Goal: Navigation & Orientation: Find specific page/section

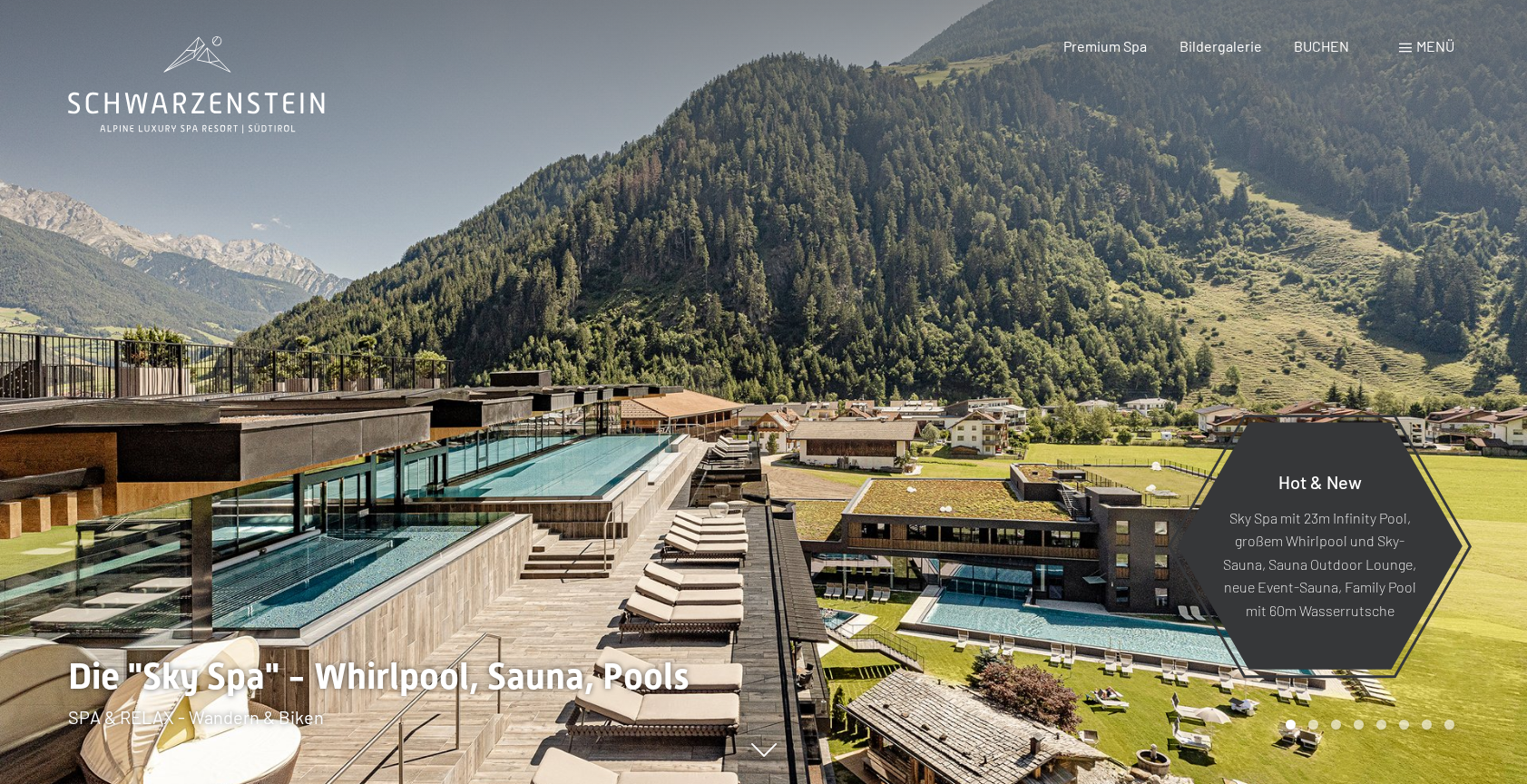
click at [1474, 440] on div at bounding box center [1145, 392] width 764 height 784
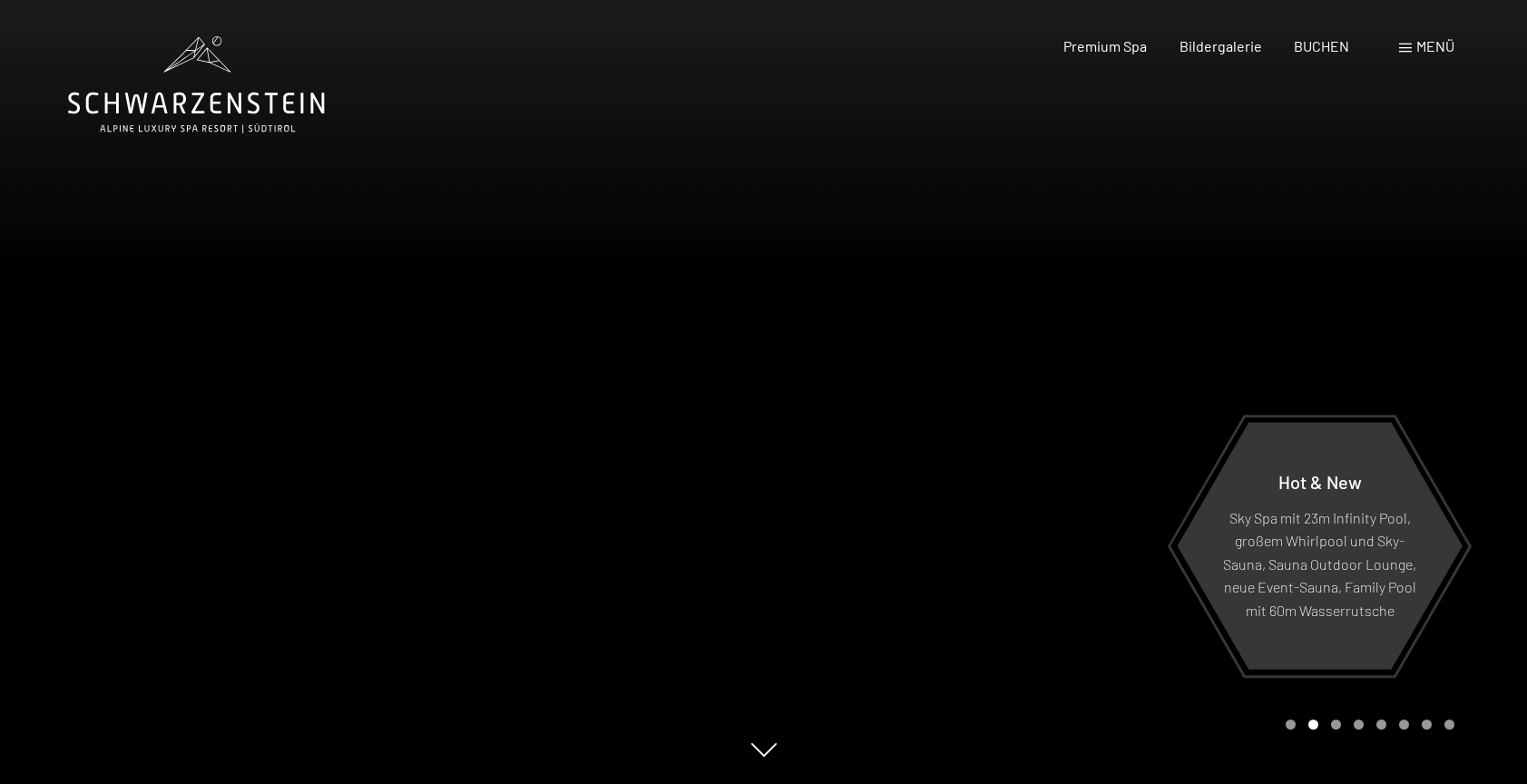
click at [1474, 440] on div at bounding box center [1145, 392] width 764 height 784
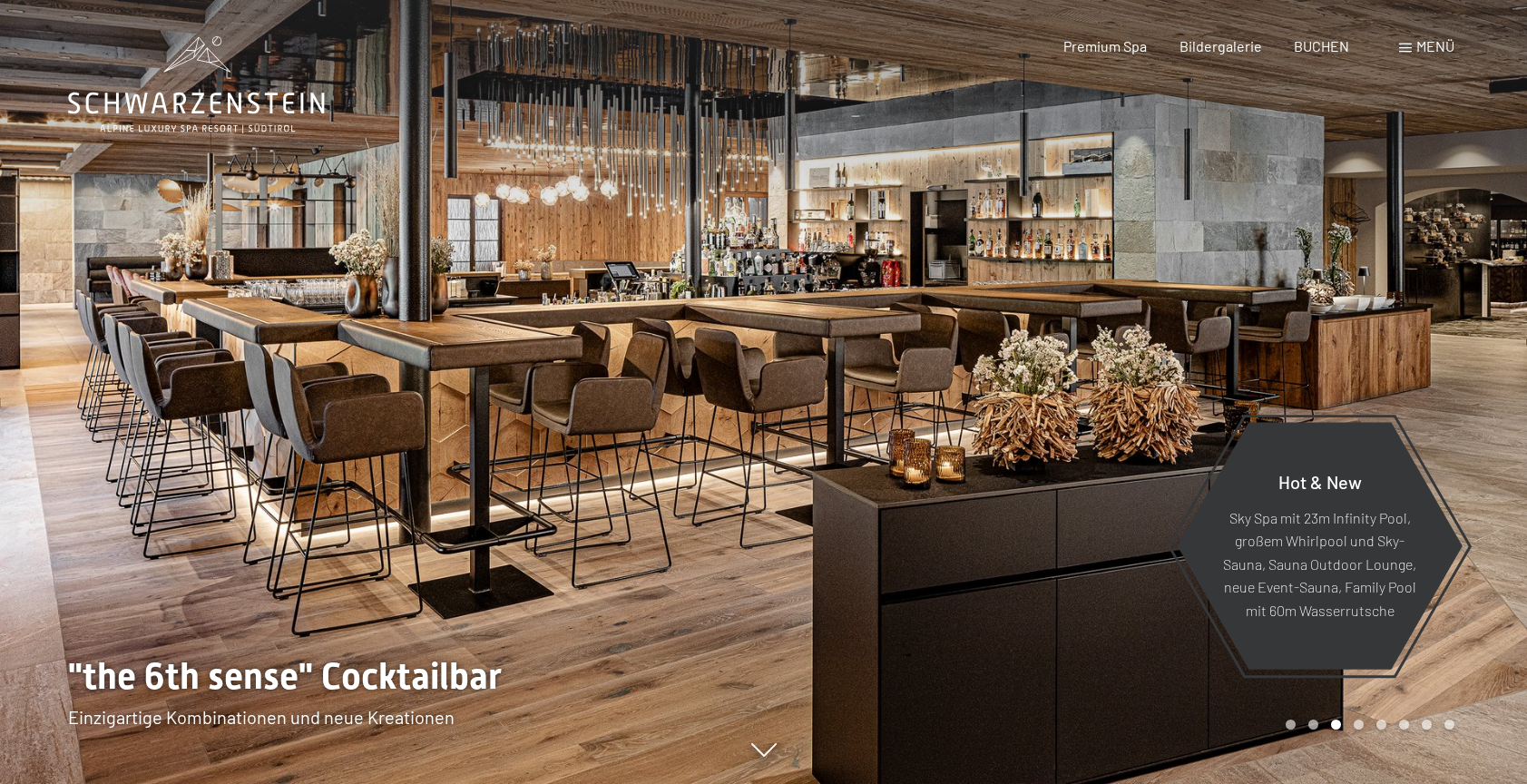
click at [1474, 440] on div at bounding box center [1145, 392] width 764 height 784
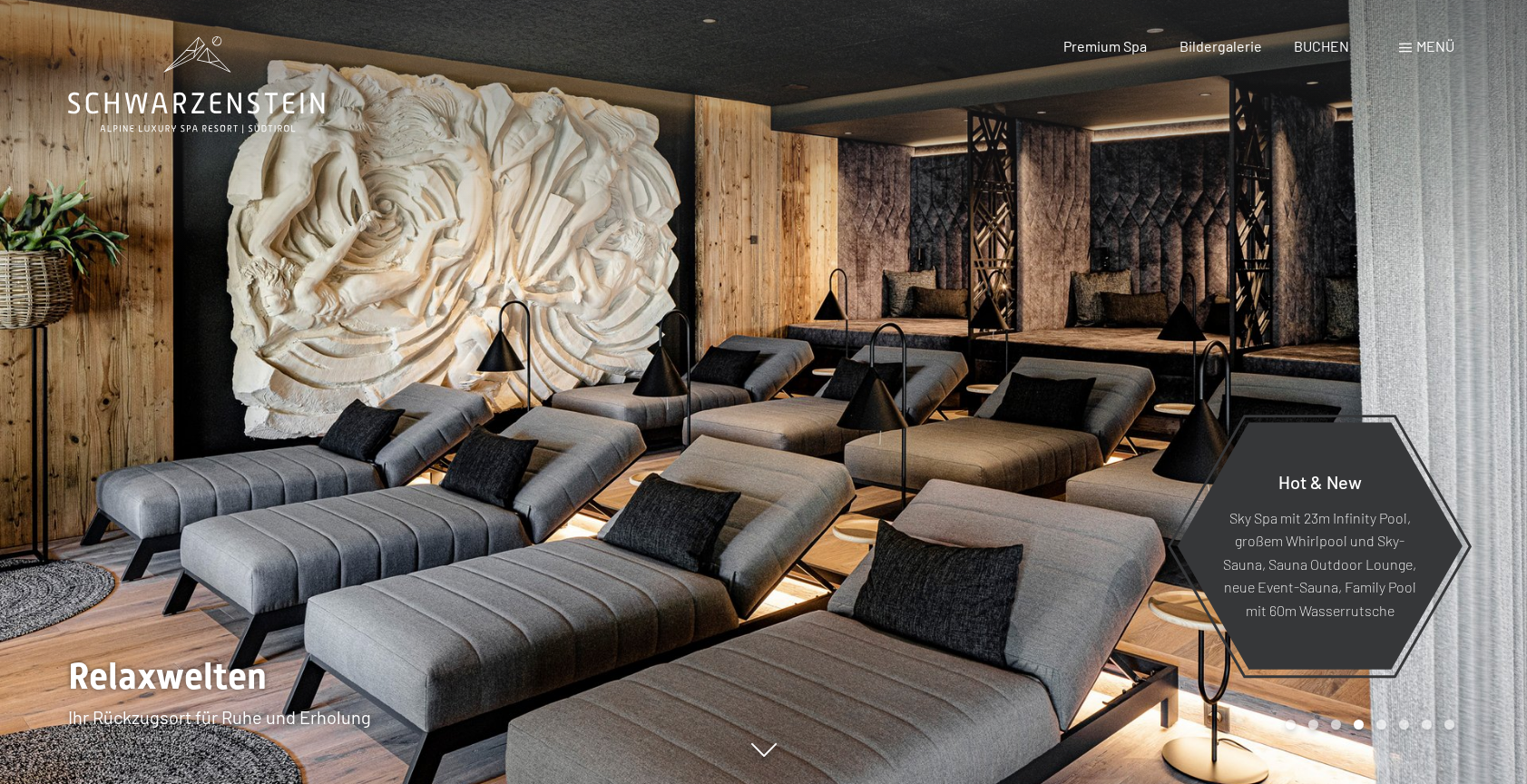
click at [1474, 440] on div at bounding box center [1145, 392] width 764 height 784
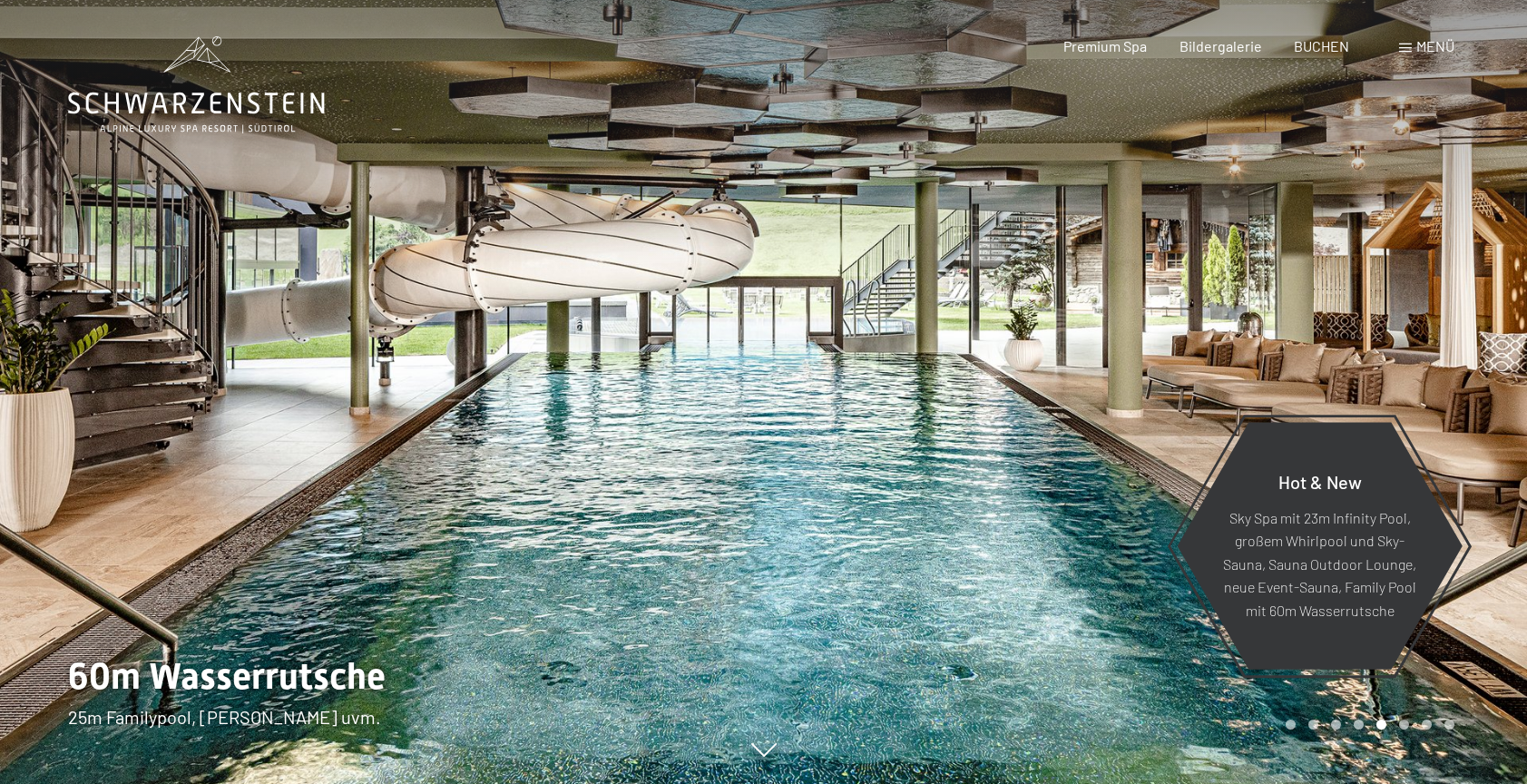
click at [1475, 441] on div at bounding box center [1145, 392] width 764 height 784
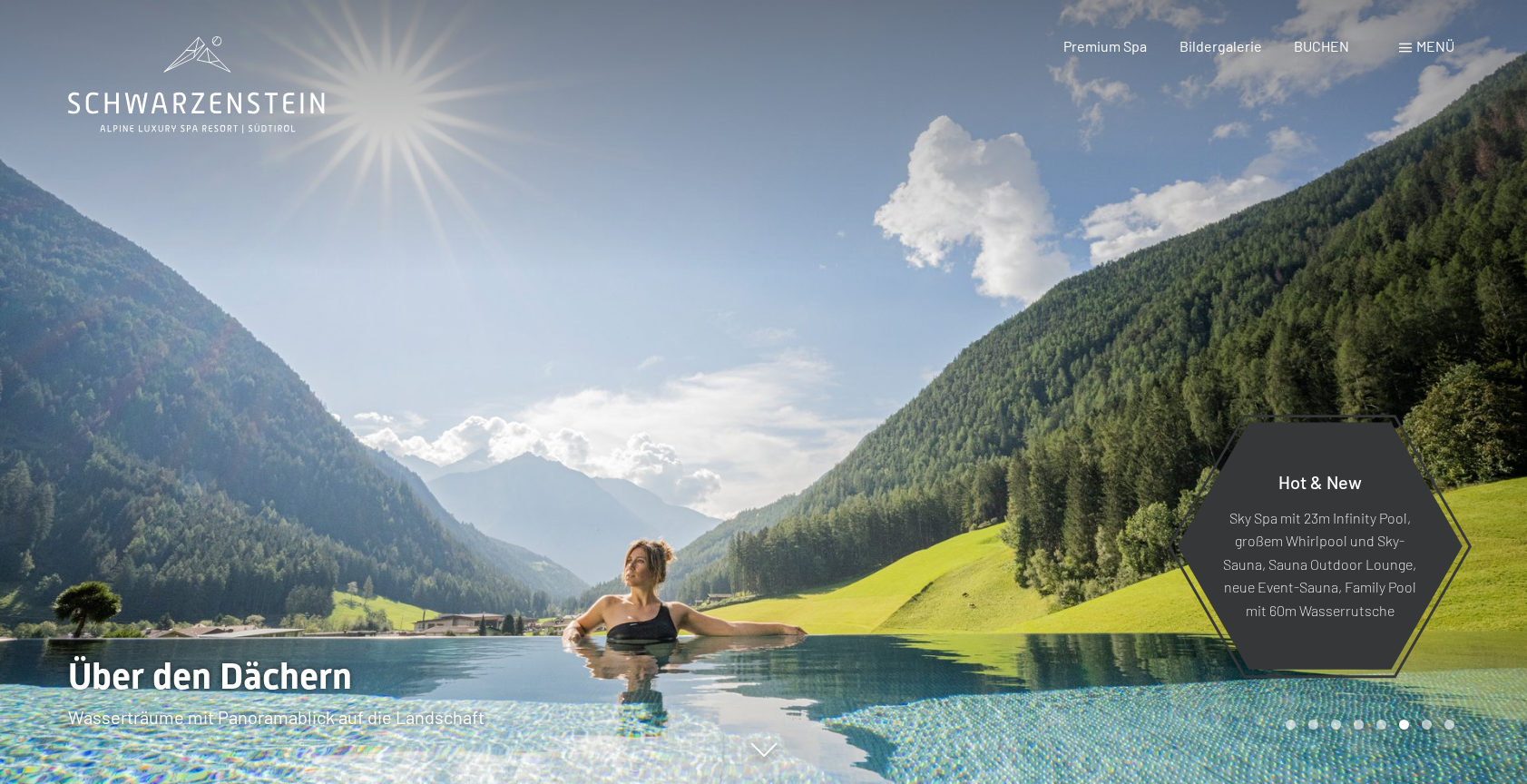
click at [1475, 441] on div at bounding box center [1145, 392] width 764 height 784
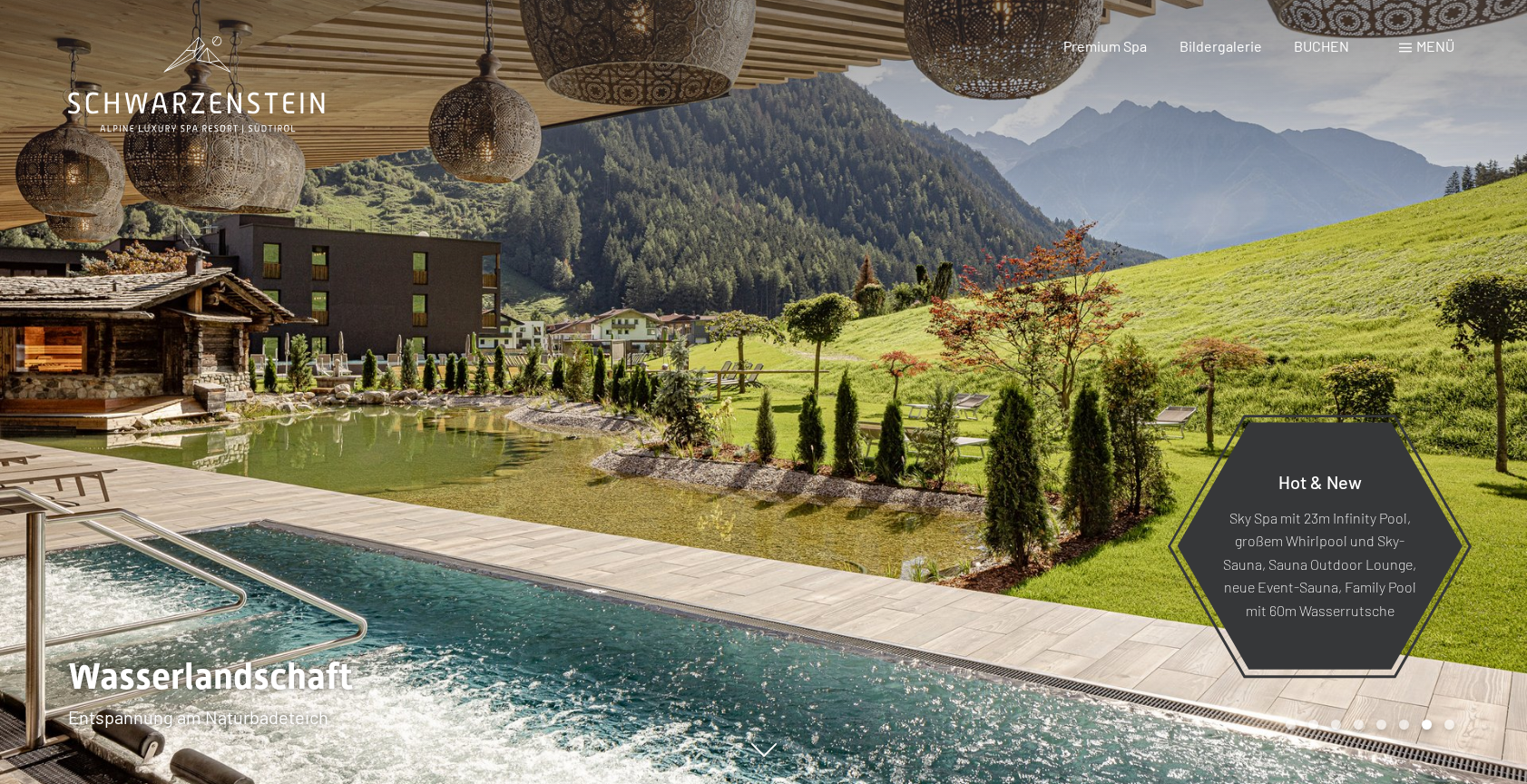
click at [1482, 444] on div at bounding box center [1145, 392] width 764 height 784
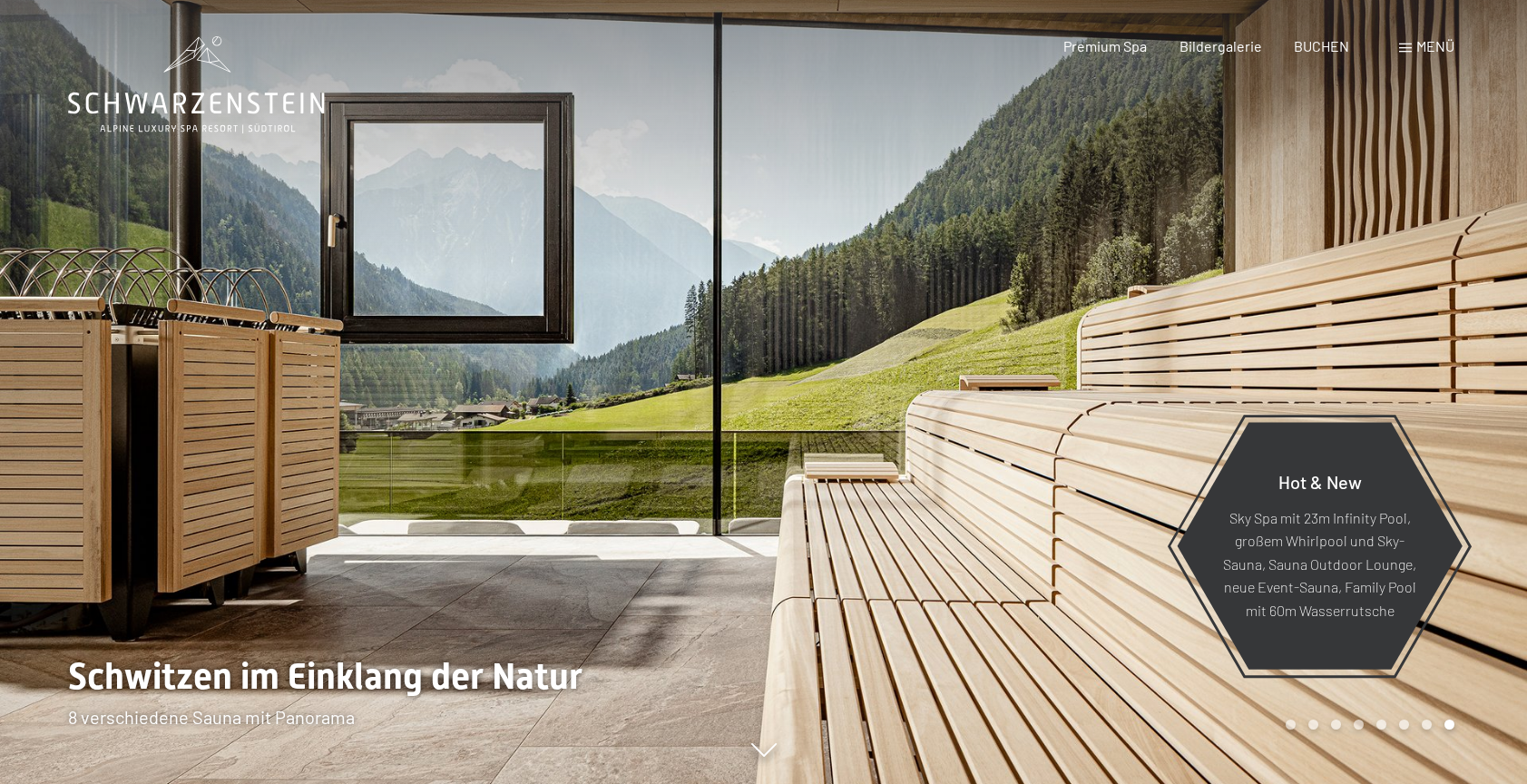
click at [1482, 444] on div at bounding box center [1145, 392] width 764 height 784
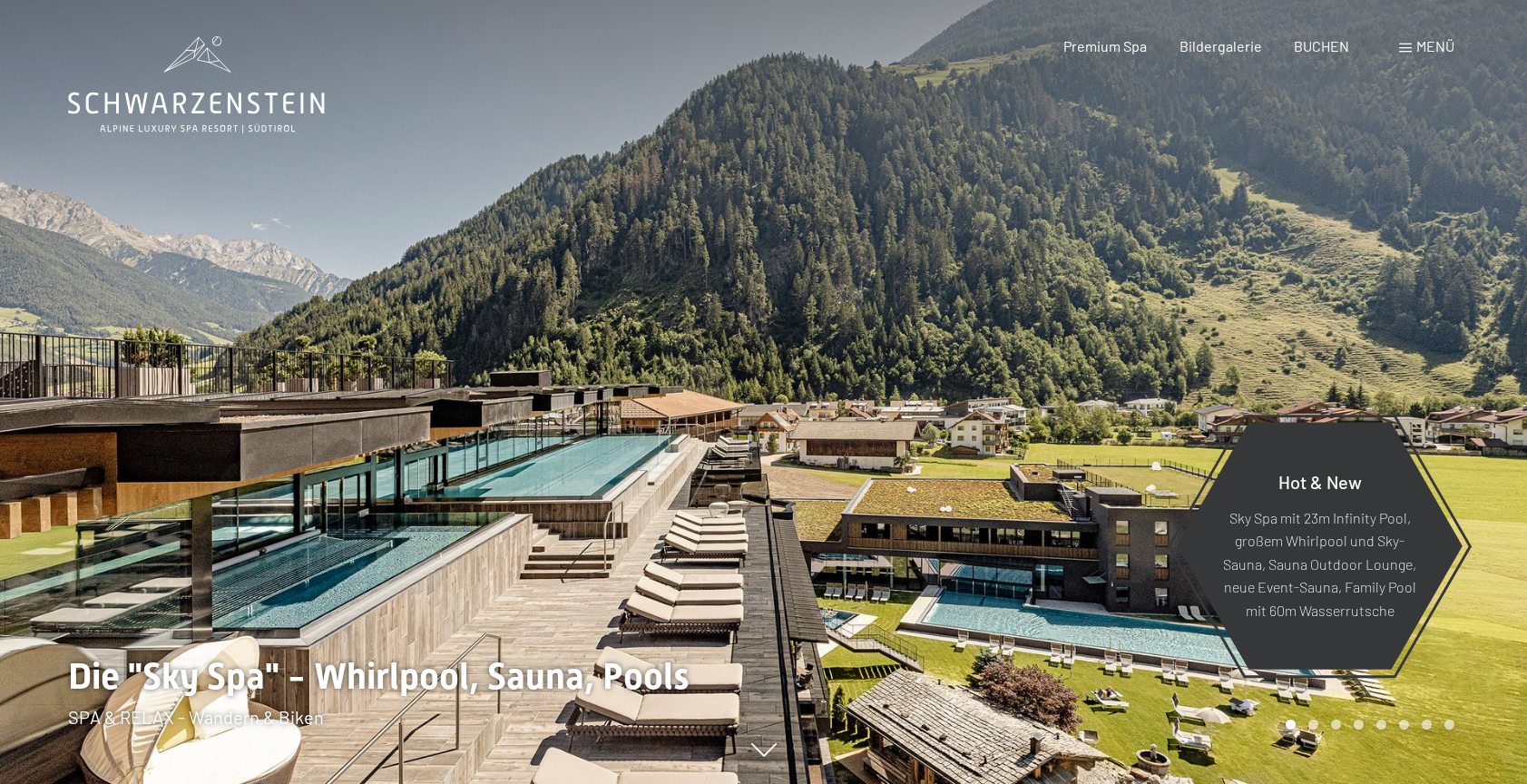
click at [1483, 445] on div at bounding box center [1145, 392] width 764 height 784
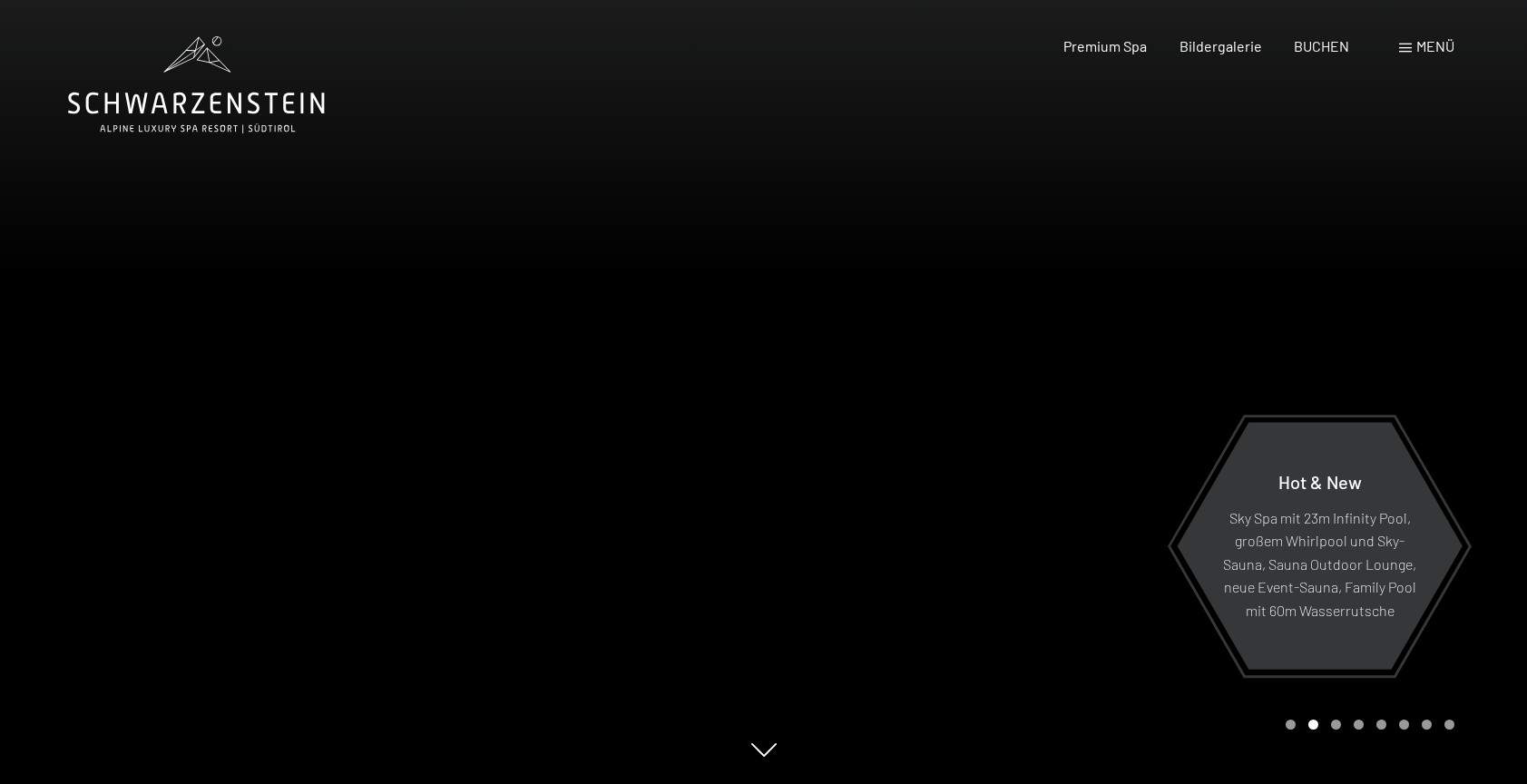
click at [1483, 446] on div at bounding box center [1145, 392] width 764 height 784
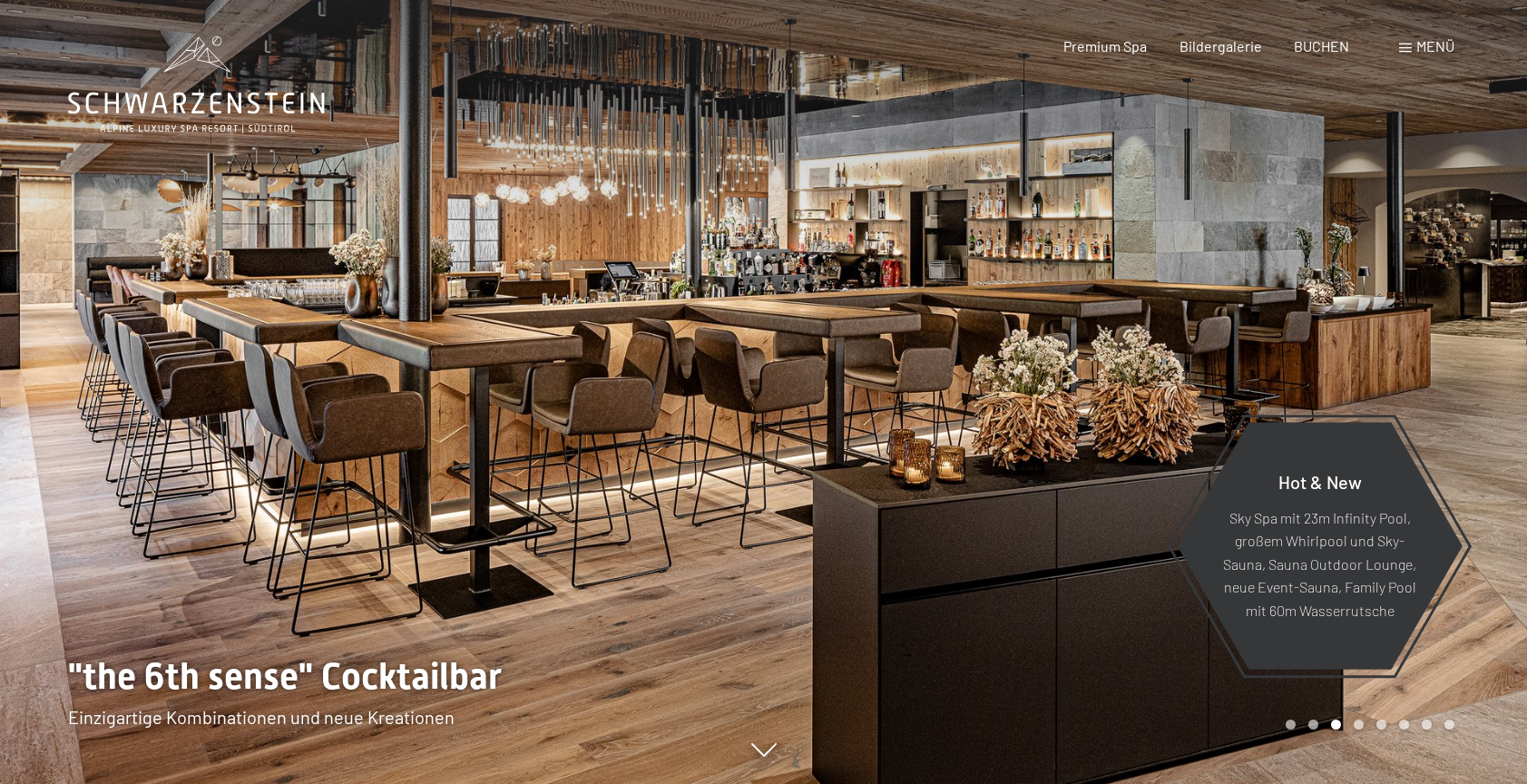
click at [1483, 447] on div at bounding box center [1145, 392] width 764 height 784
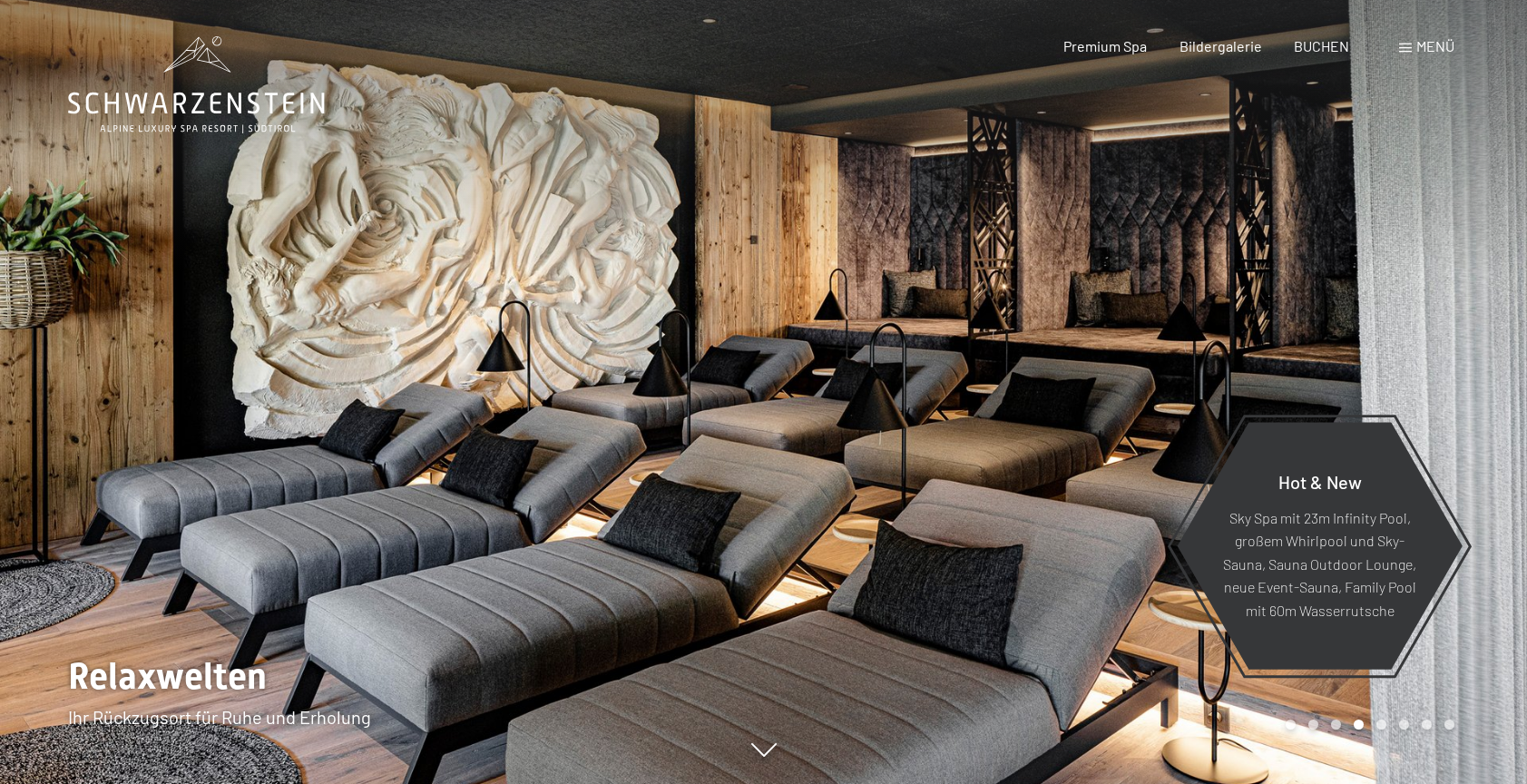
click at [1483, 448] on div at bounding box center [1145, 392] width 764 height 784
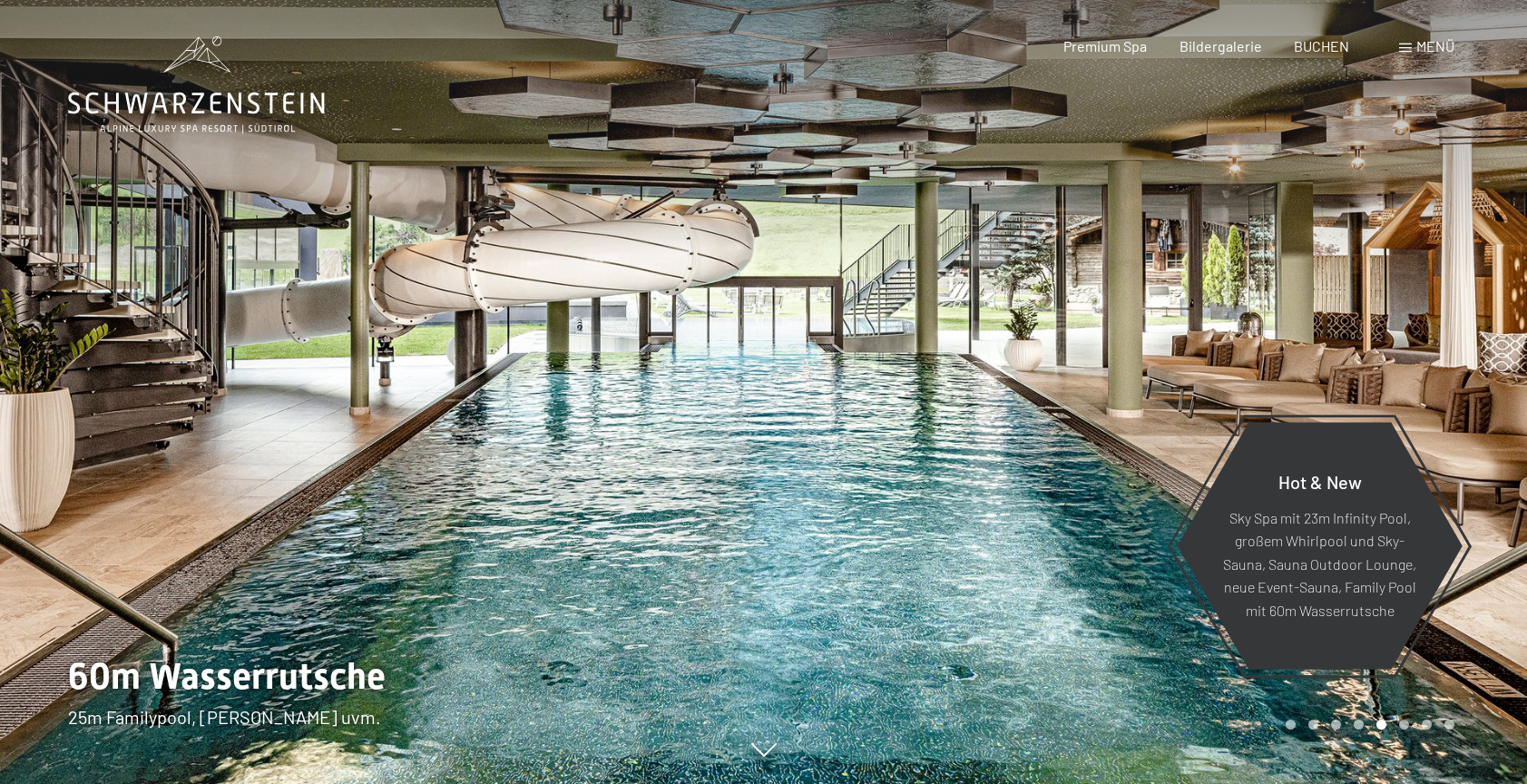
click at [1483, 449] on div at bounding box center [1145, 392] width 764 height 784
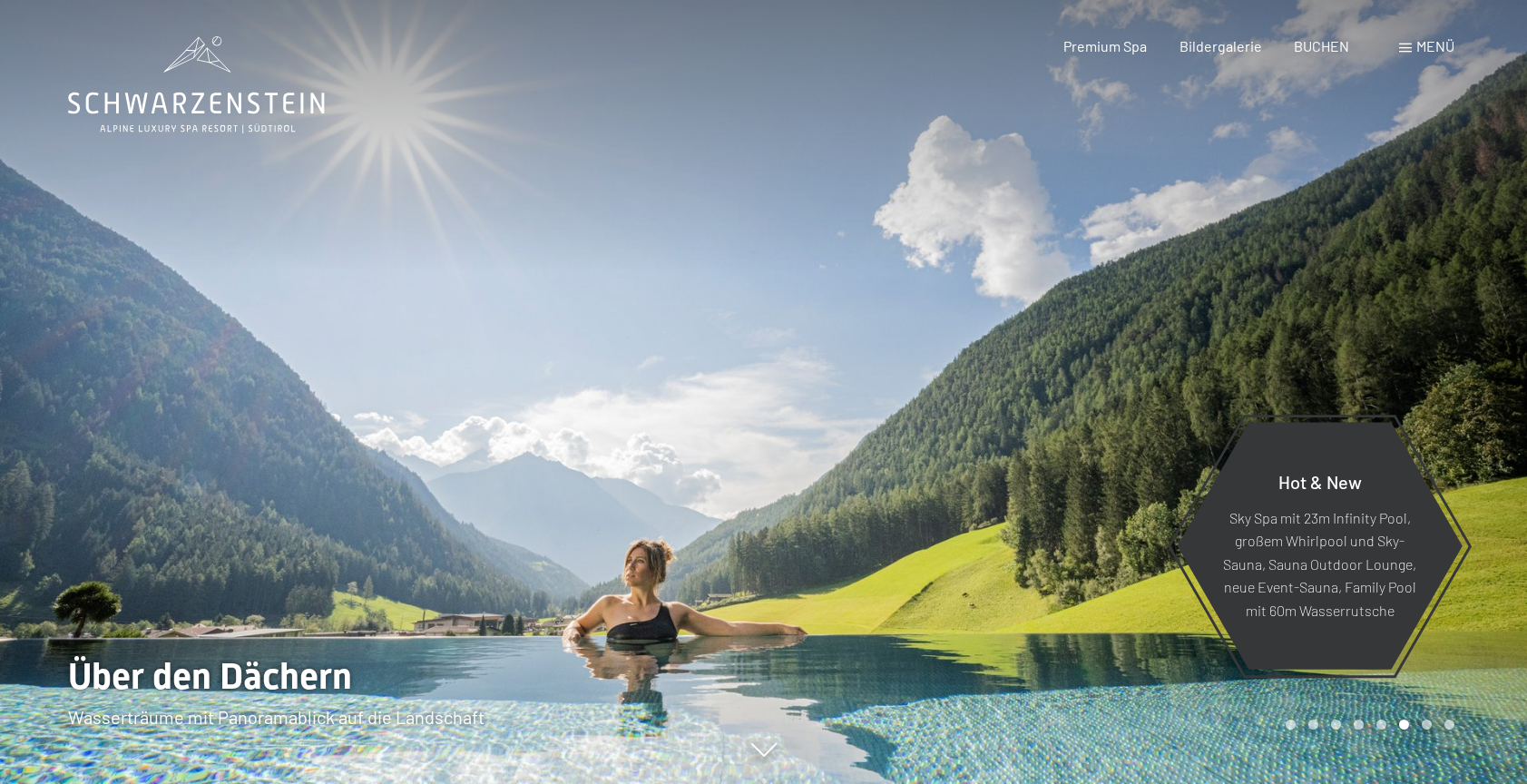
click at [1483, 449] on div at bounding box center [1145, 392] width 764 height 784
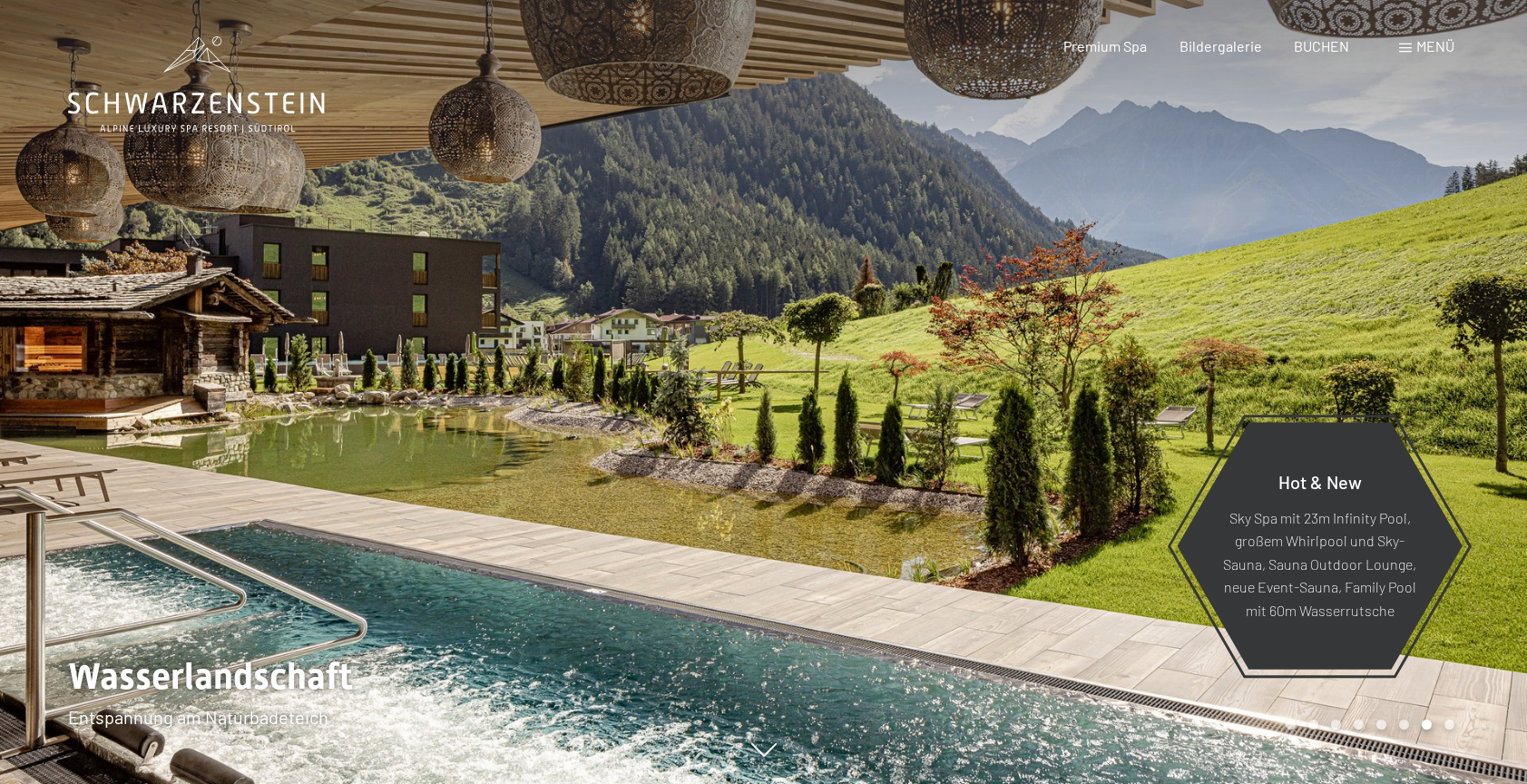
click at [1483, 449] on div at bounding box center [1145, 392] width 764 height 784
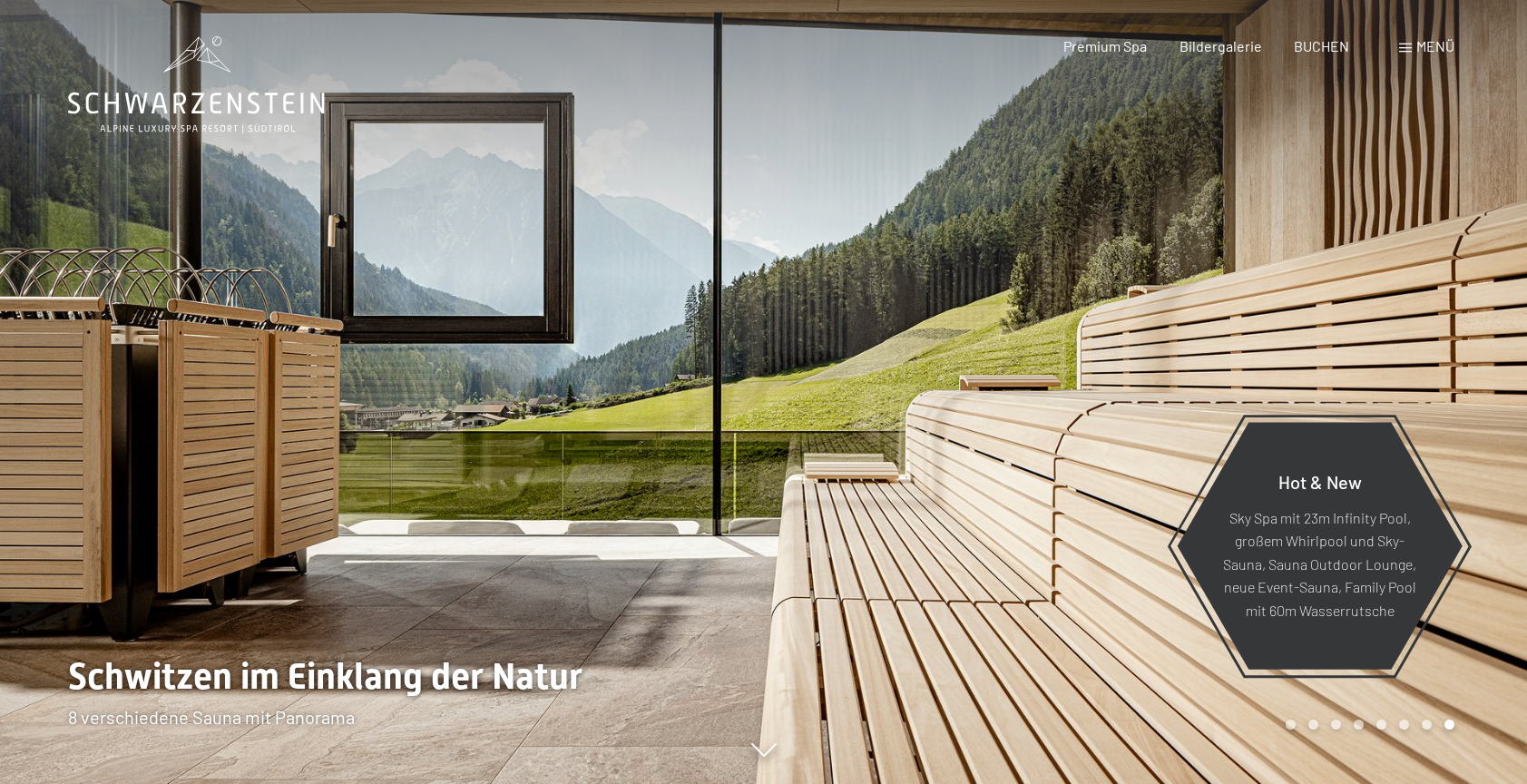
click at [1483, 449] on div at bounding box center [1145, 392] width 764 height 784
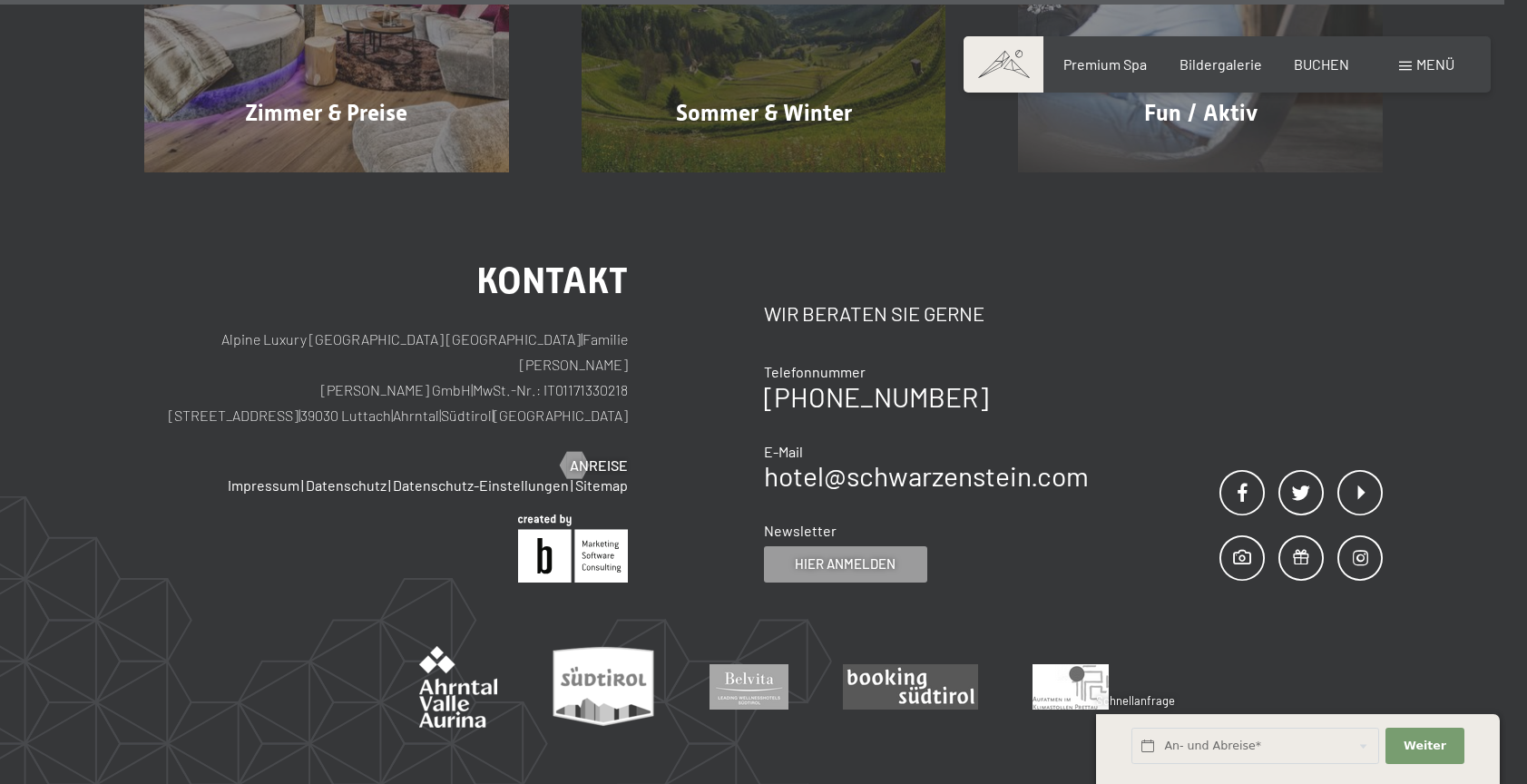
scroll to position [8517, 0]
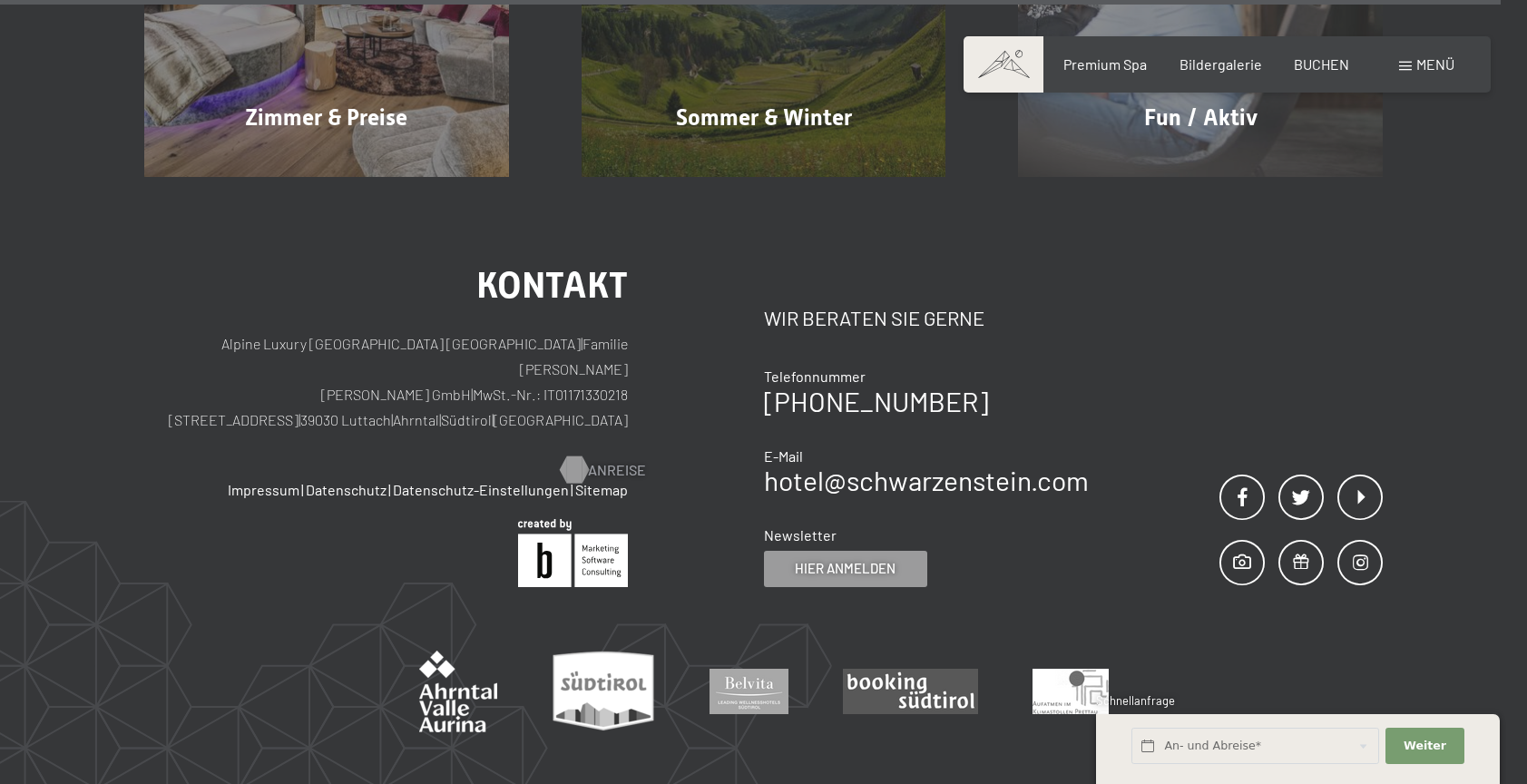
click at [612, 460] on span "Anreise" at bounding box center [617, 470] width 58 height 20
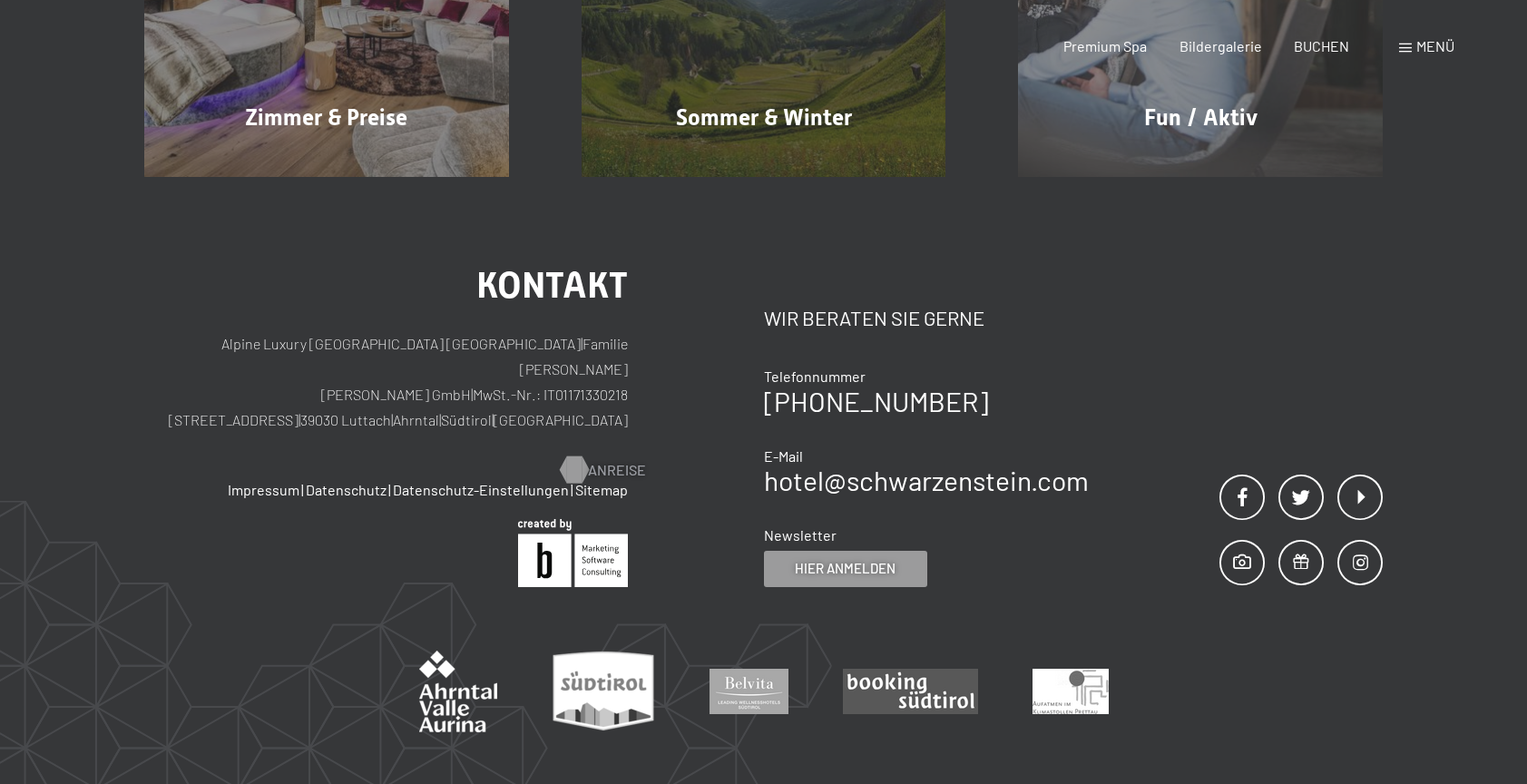
scroll to position [0, 0]
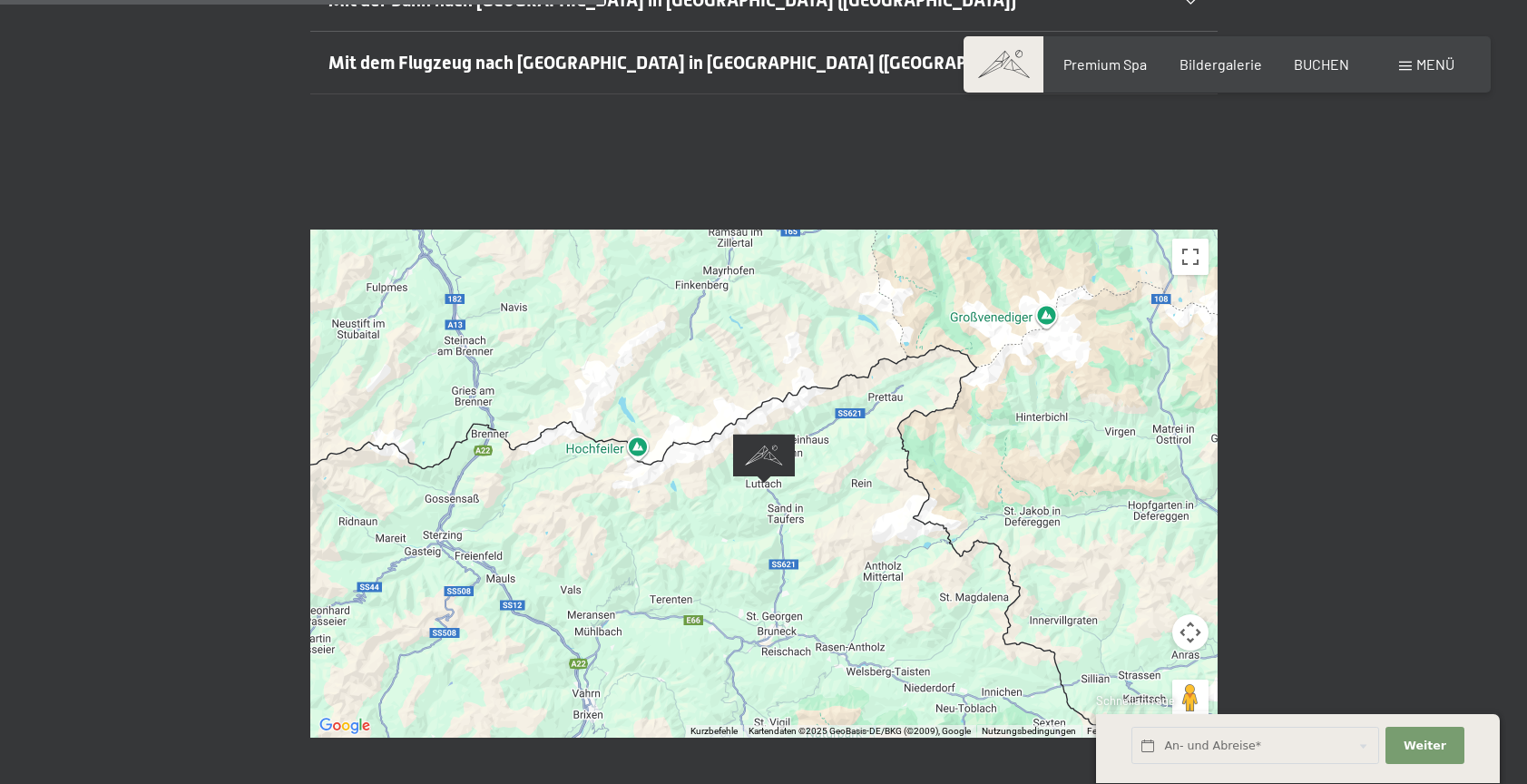
scroll to position [764, 0]
